Goal: Task Accomplishment & Management: Complete application form

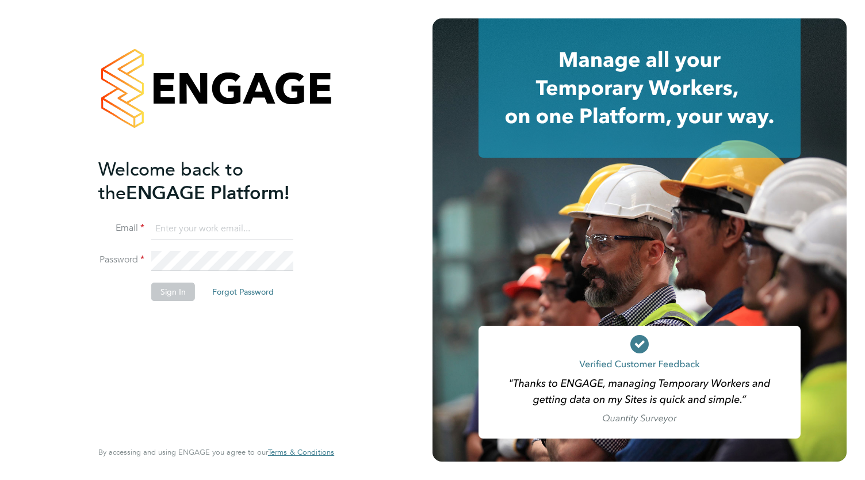
type input "[EMAIL_ADDRESS][DOMAIN_NAME]"
click at [170, 290] on button "Sign In" at bounding box center [173, 291] width 44 height 18
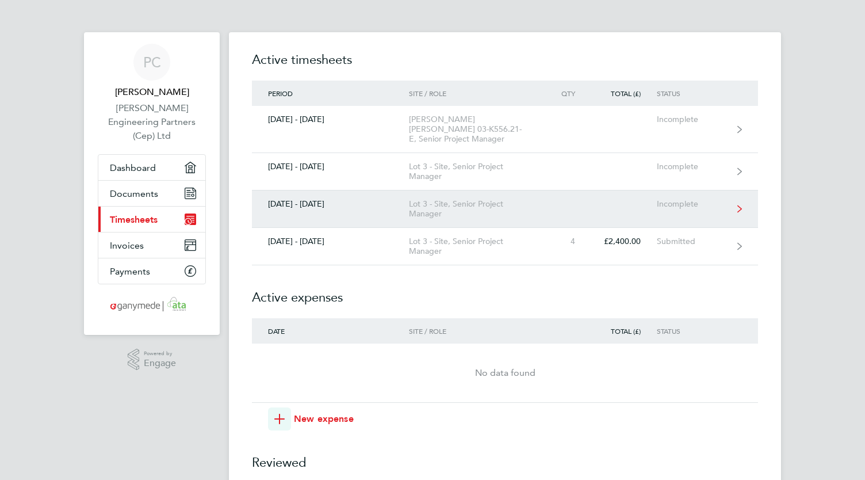
click at [312, 199] on div "18 - 24 Aug 2025" at bounding box center [330, 204] width 157 height 10
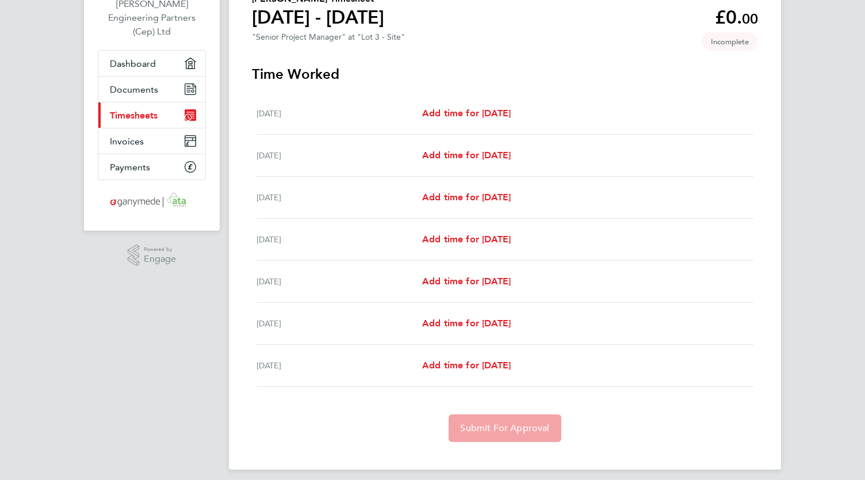
scroll to position [111, 0]
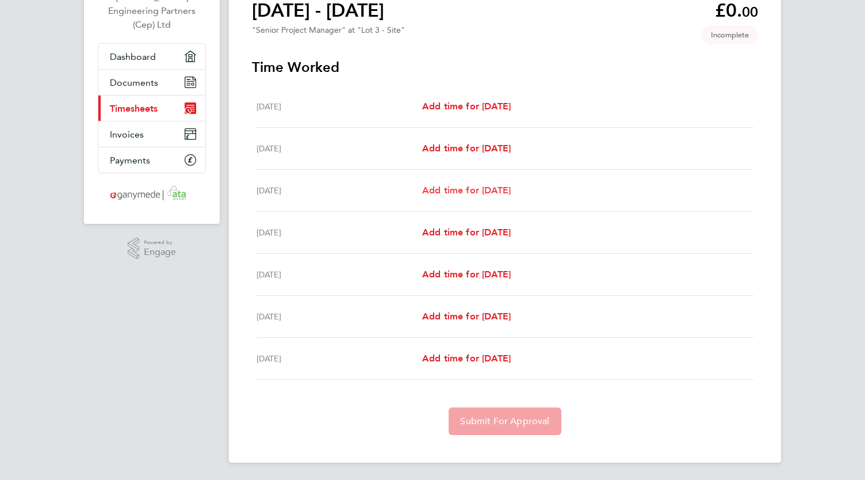
click at [462, 192] on span "Add time for Wed 20 Aug" at bounding box center [466, 190] width 89 height 11
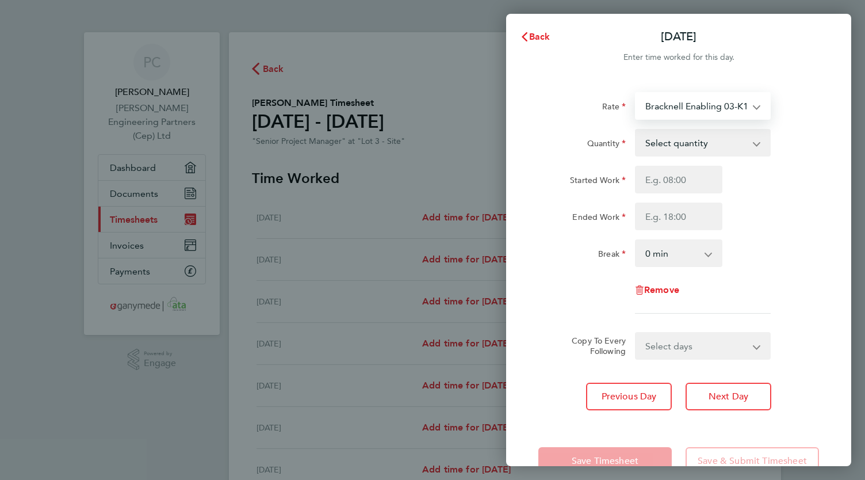
click at [728, 105] on select "Bracknell Enabling 03-K102.01-C 9200082968P - 600.00 Haslemere STW Low P 03-J98…" at bounding box center [696, 105] width 120 height 25
click at [818, 143] on div "Quantity Select quantity 0.5 1" at bounding box center [679, 143] width 290 height 28
click at [698, 147] on select "Select quantity 0.5 1" at bounding box center [696, 142] width 120 height 25
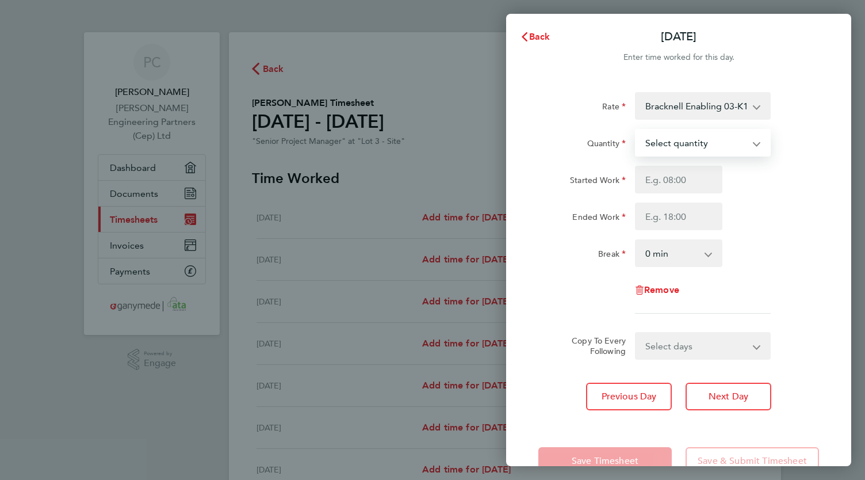
select select "0.5"
click at [636, 130] on select "Select quantity 0.5 1" at bounding box center [696, 142] width 120 height 25
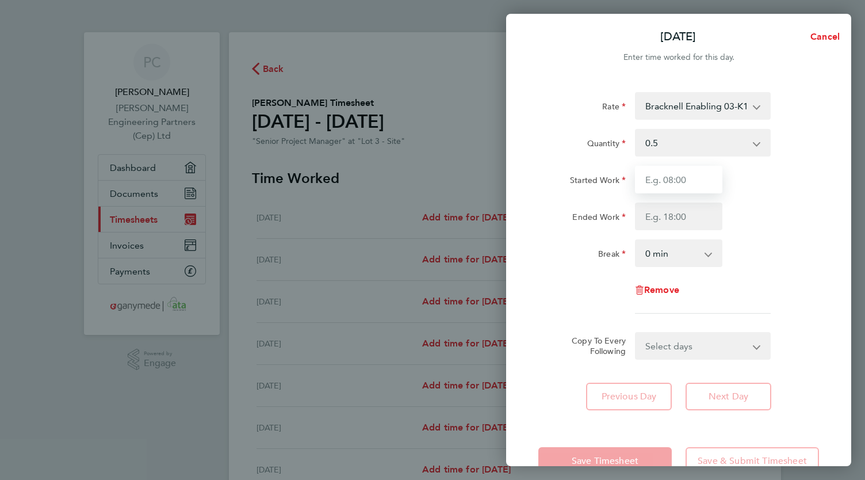
click at [673, 180] on input "Started Work" at bounding box center [678, 180] width 87 height 28
type input "08:00"
click at [679, 215] on input "Ended Work" at bounding box center [678, 216] width 87 height 28
type input "13:00"
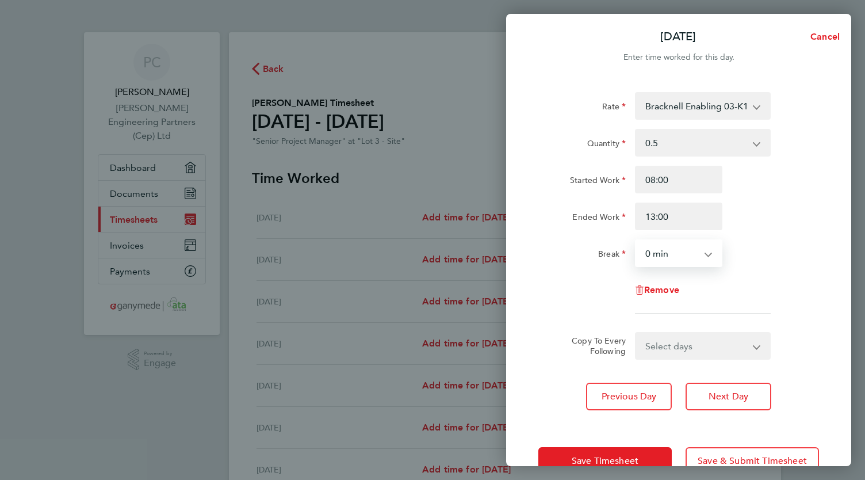
click at [676, 251] on select "0 min 15 min 30 min 45 min 60 min 75 min 90 min" at bounding box center [671, 252] width 71 height 25
select select "30"
click at [636, 240] on select "0 min 15 min 30 min 45 min 60 min 75 min 90 min" at bounding box center [671, 252] width 71 height 25
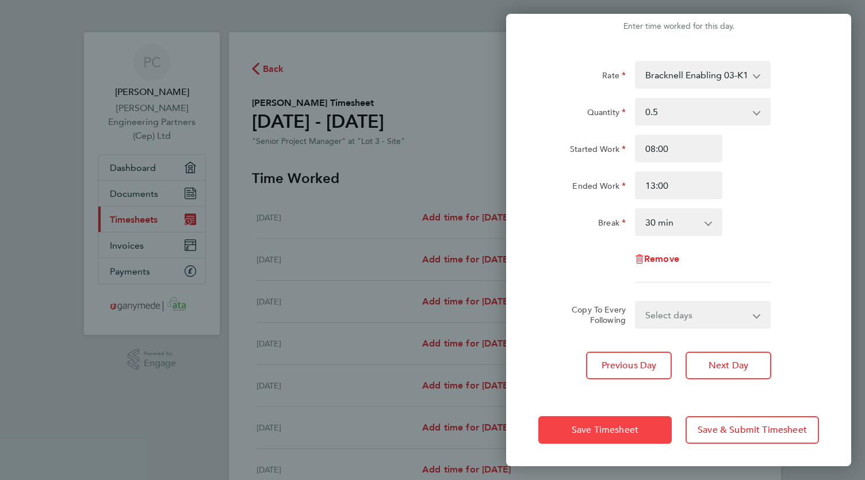
click at [611, 429] on span "Save Timesheet" at bounding box center [605, 430] width 67 height 12
